Goal: Subscribe to service/newsletter

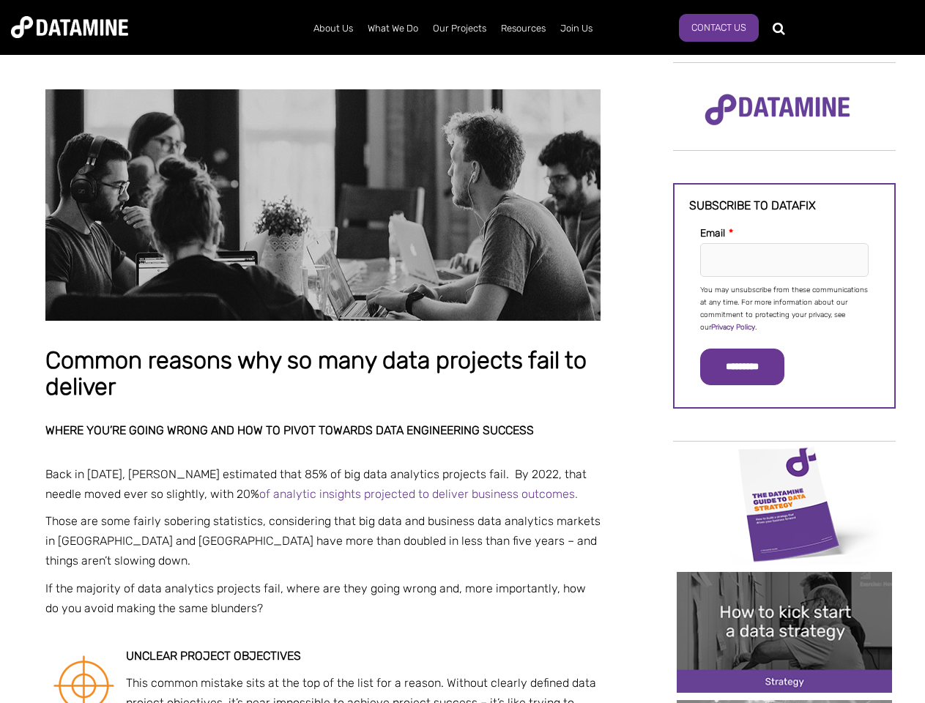
click at [784, 307] on p "You may unsubscribe from these communications at any time. For more information…" at bounding box center [784, 309] width 168 height 50
click at [750, 367] on input "*********" at bounding box center [742, 366] width 84 height 37
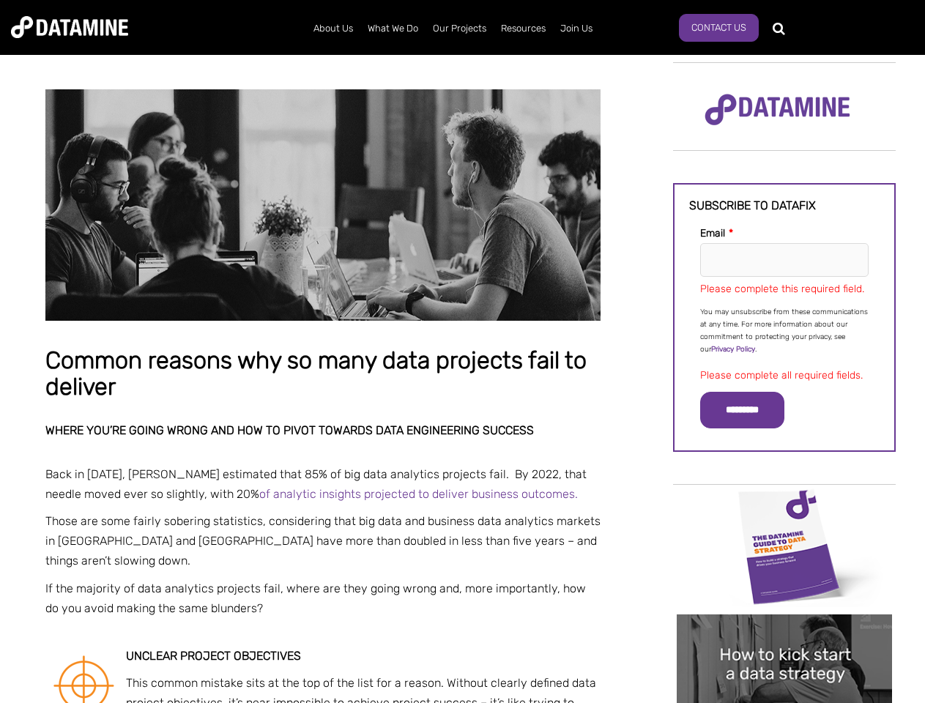
click at [784, 503] on img "Image grid with {{ image_count }} images." at bounding box center [783, 546] width 215 height 121
click at [784, 503] on div "✕" at bounding box center [462, 351] width 925 height 703
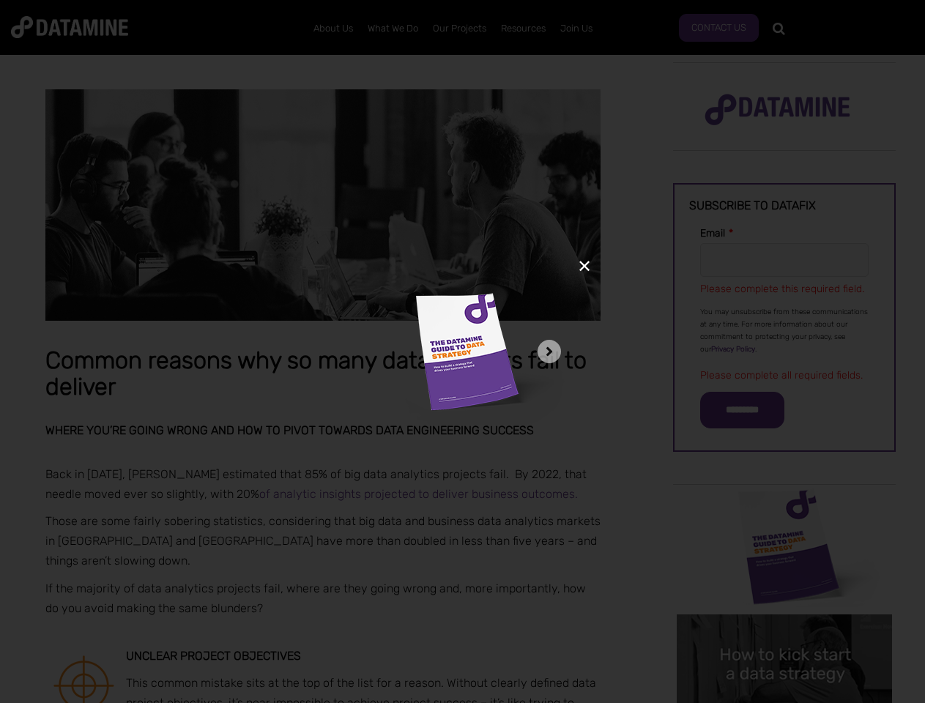
click at [784, 632] on div "✕" at bounding box center [462, 351] width 925 height 703
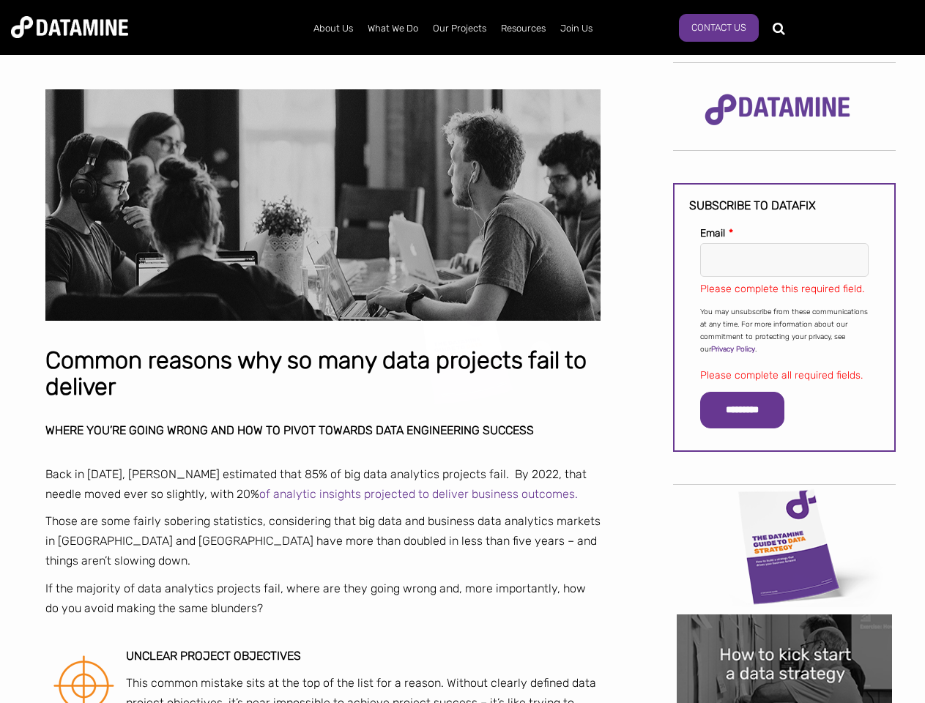
click at [784, 632] on img "Image grid with {{ image_count }} images." at bounding box center [783, 674] width 215 height 121
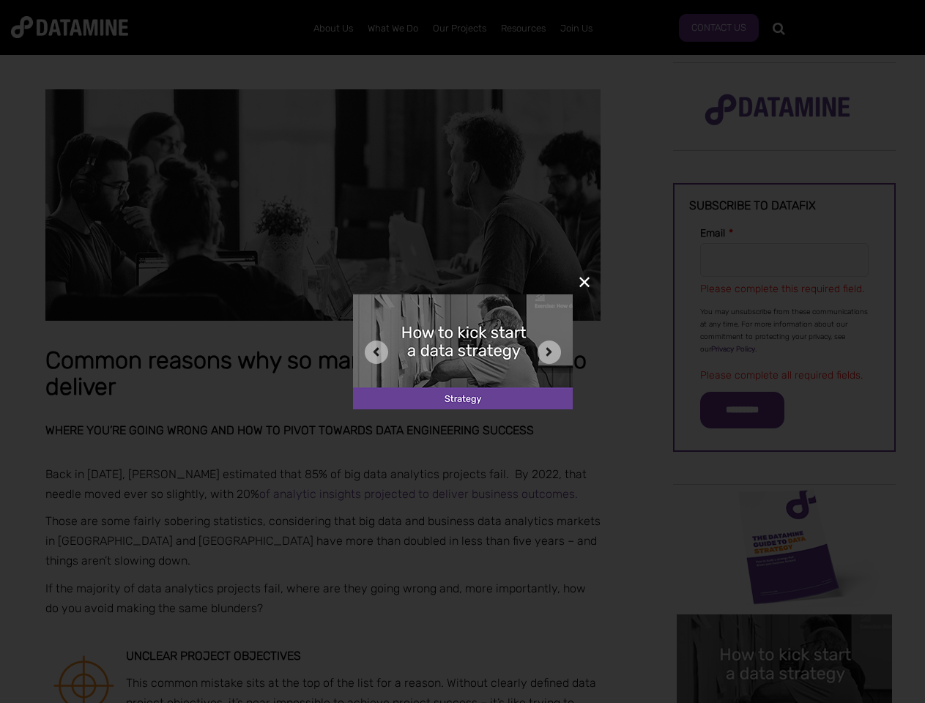
click at [784, 701] on div "✕" at bounding box center [462, 351] width 925 height 703
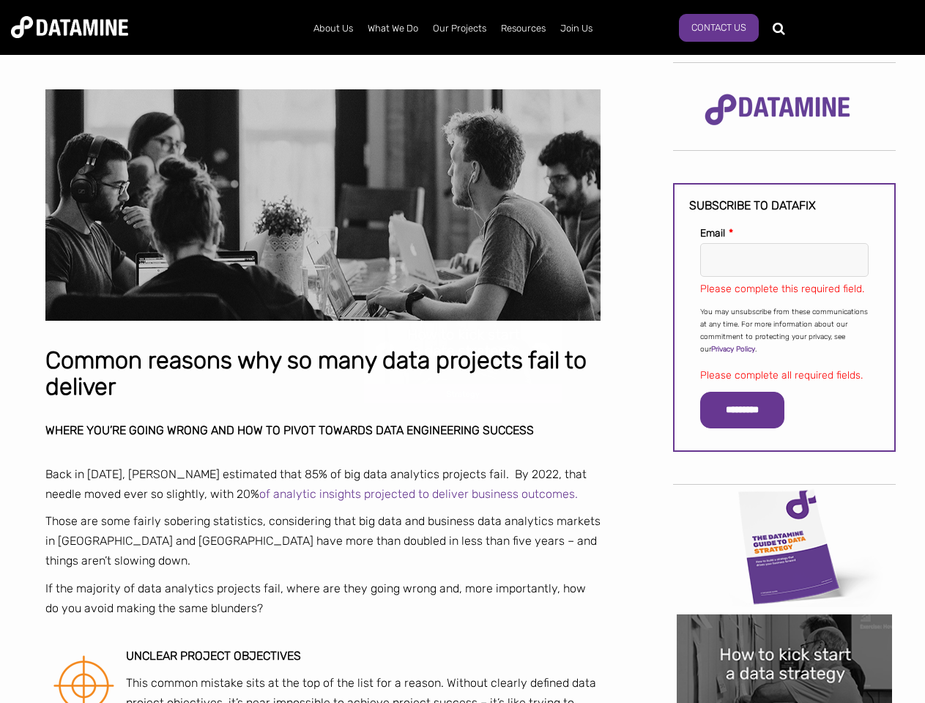
click at [784, 701] on div "✕" at bounding box center [462, 351] width 925 height 703
